Goal: Information Seeking & Learning: Find specific fact

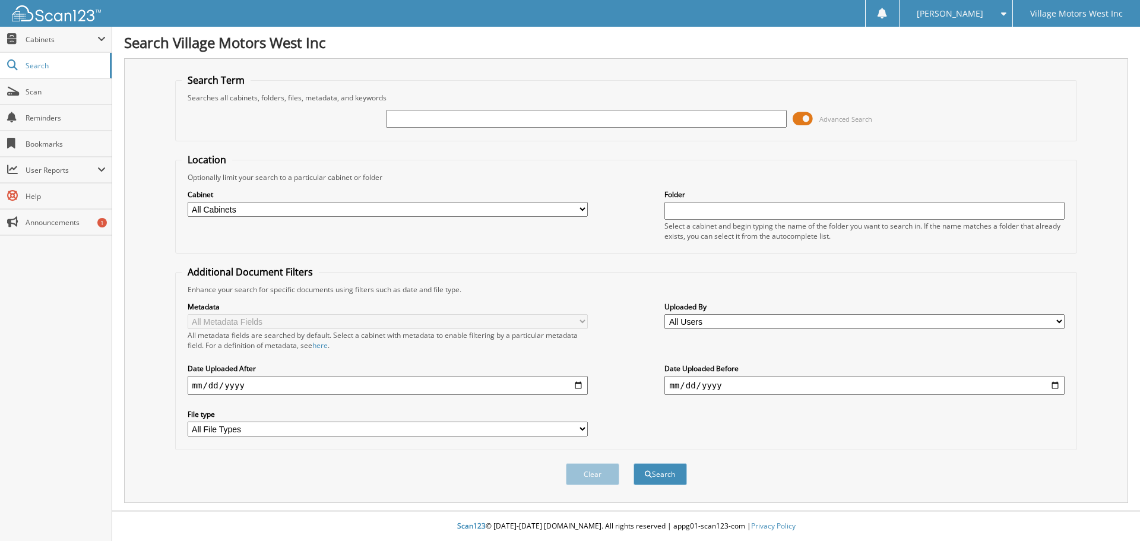
click at [416, 117] on input "text" at bounding box center [586, 119] width 400 height 18
type input "114311"
click at [659, 474] on button "Search" at bounding box center [659, 474] width 53 height 22
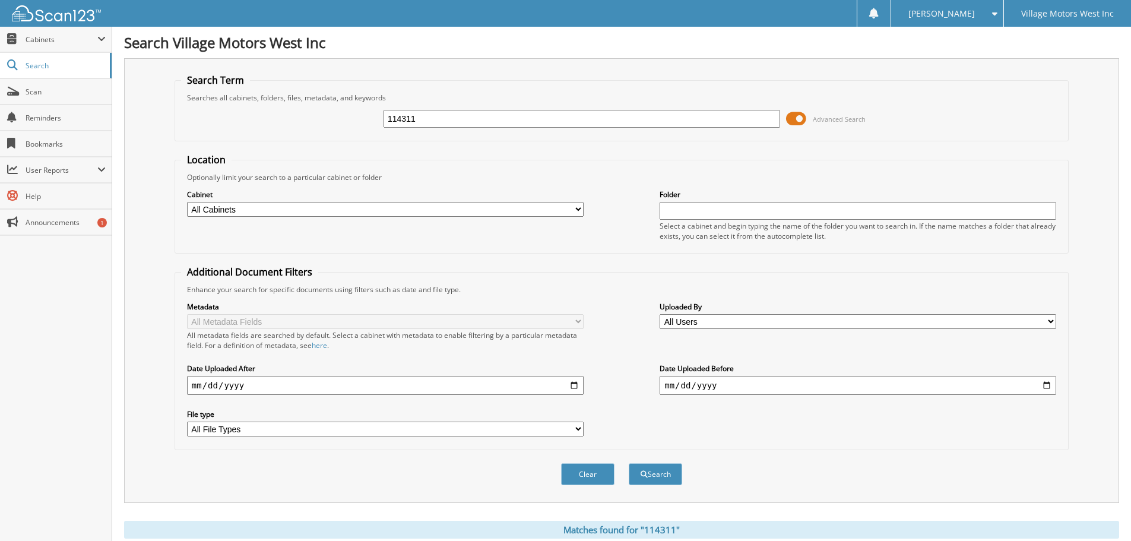
click at [421, 114] on input "114311" at bounding box center [581, 119] width 397 height 18
type input "1"
type input "113731"
click at [629, 463] on button "Search" at bounding box center [655, 474] width 53 height 22
click at [648, 475] on button "Search" at bounding box center [655, 474] width 53 height 22
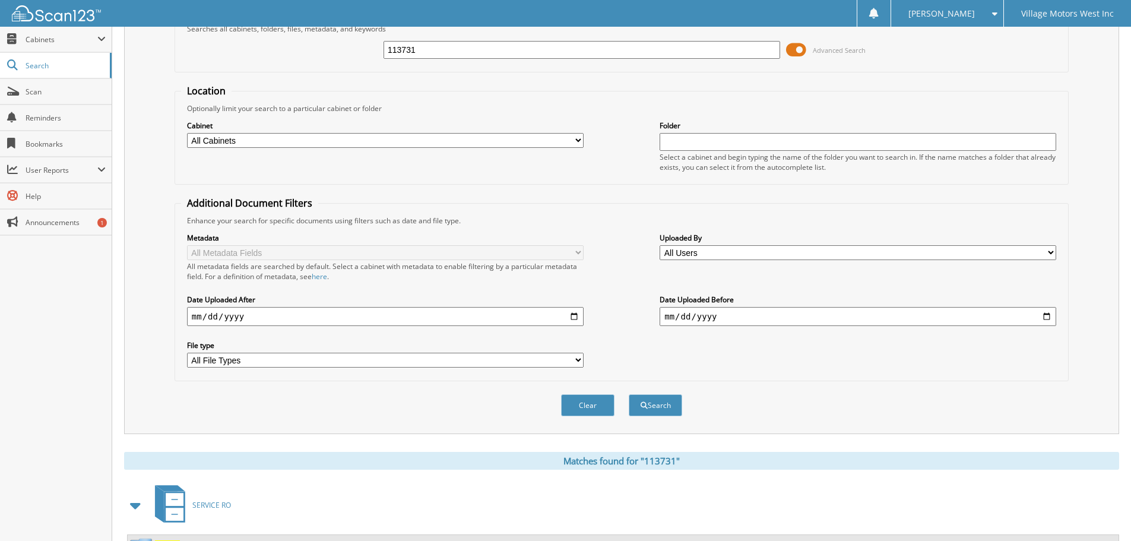
scroll to position [195, 0]
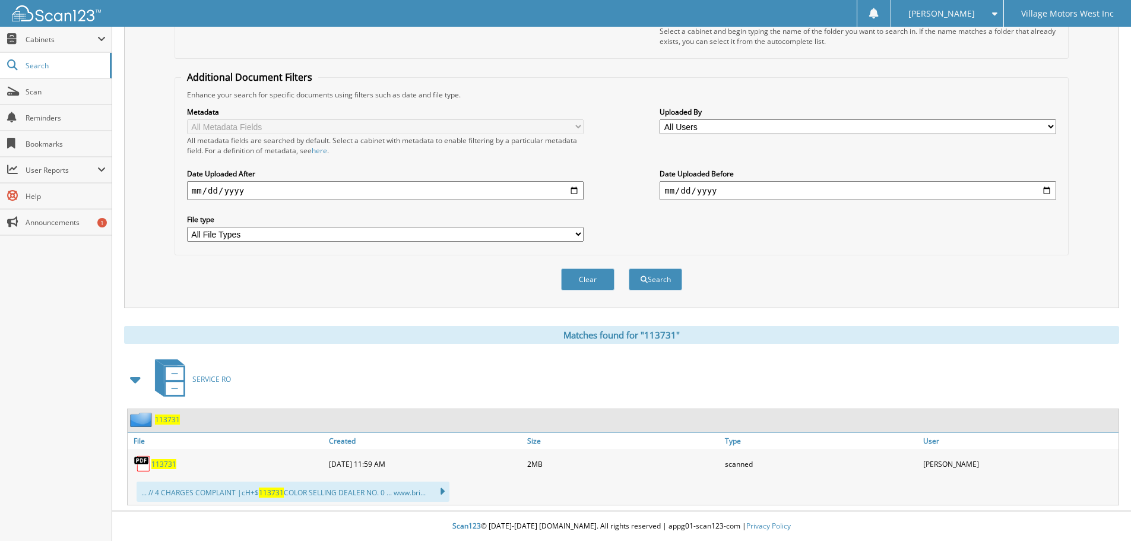
click at [165, 465] on span "113731" at bounding box center [163, 464] width 25 height 10
